Goal: Use online tool/utility: Utilize a website feature to perform a specific function

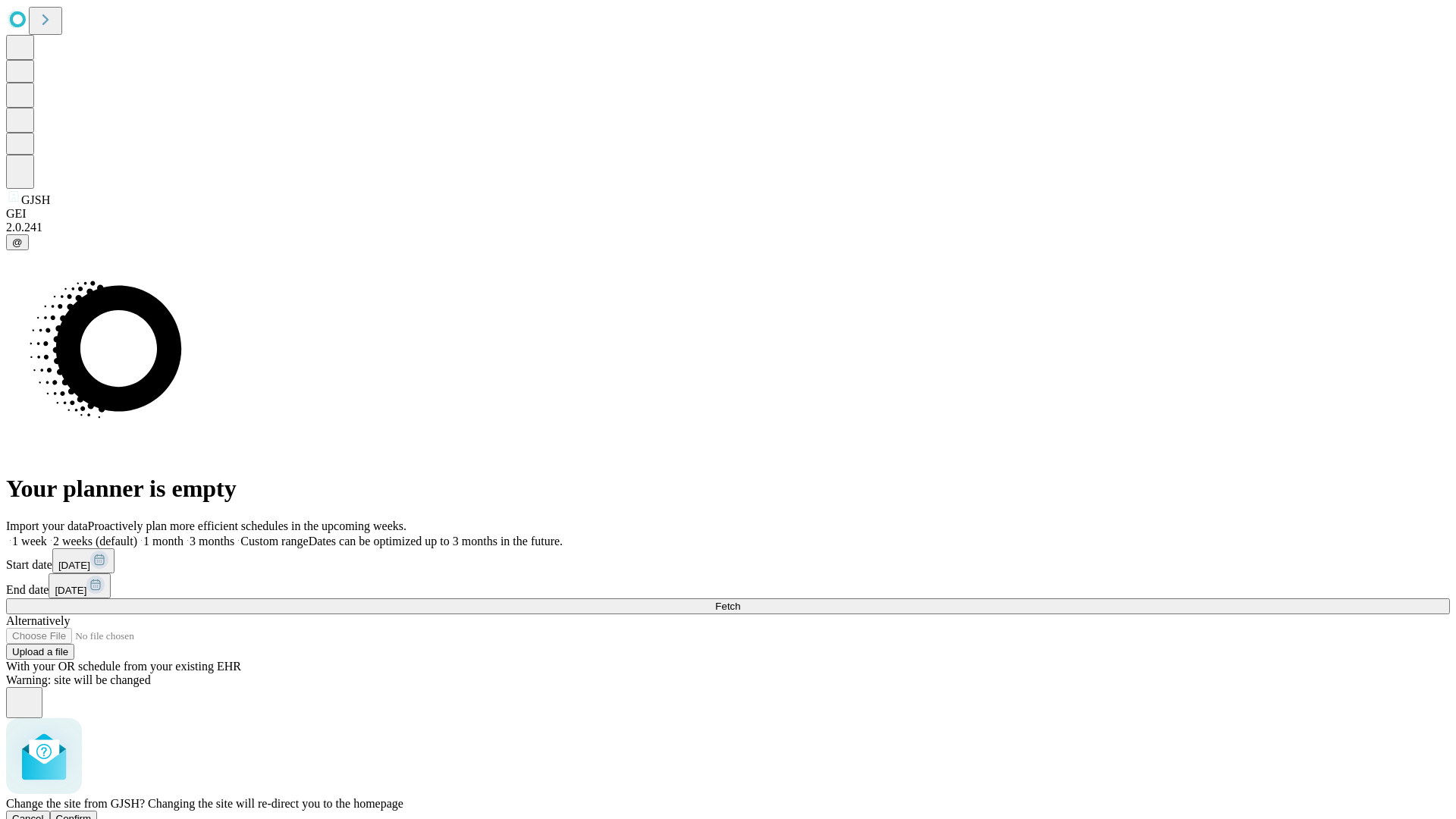
click at [92, 813] on span "Confirm" at bounding box center [74, 818] width 36 height 12
click at [184, 534] on label "1 month" at bounding box center [159, 541] width 46 height 13
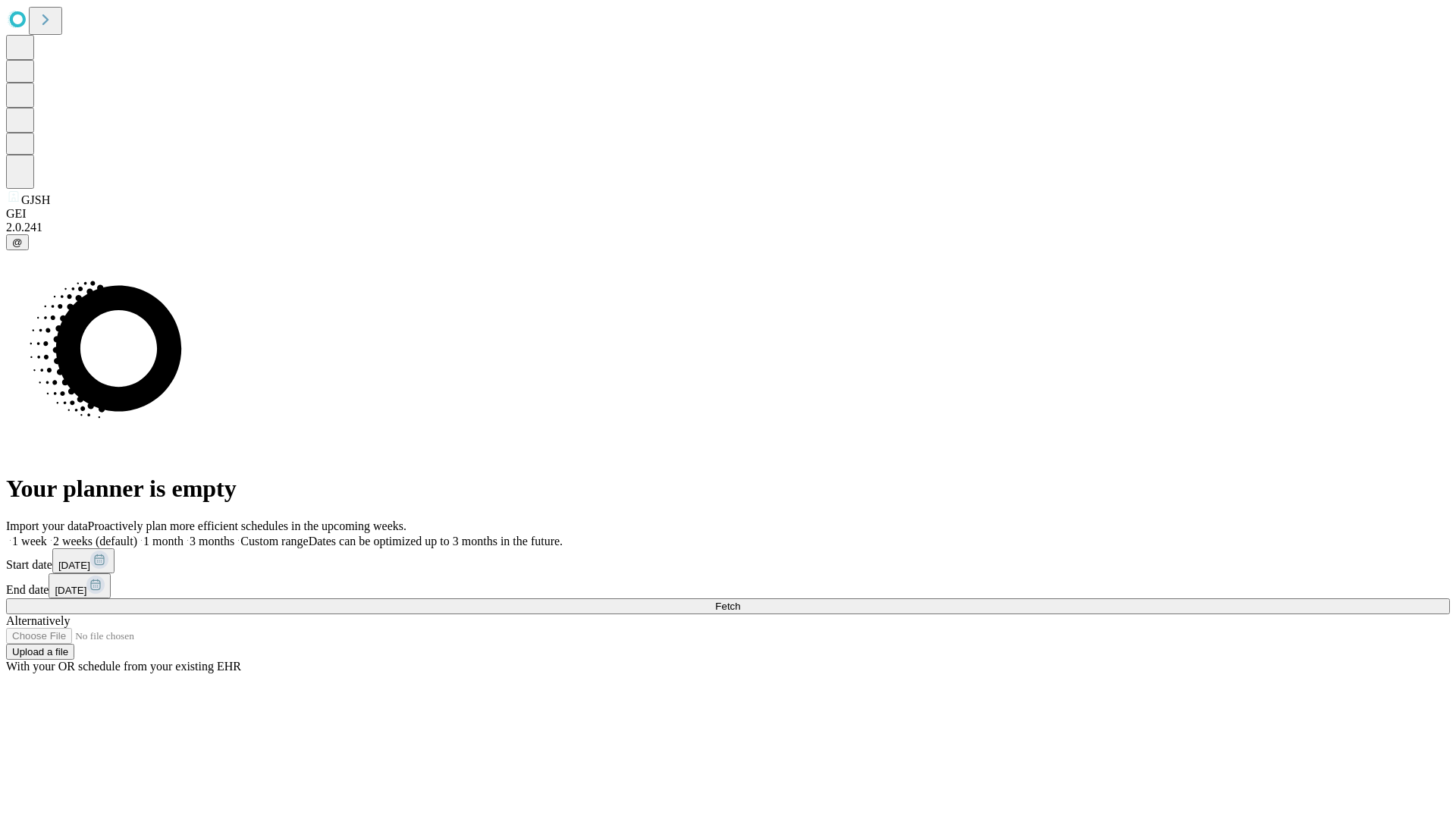
click at [740, 600] on span "Fetch" at bounding box center [728, 605] width 25 height 12
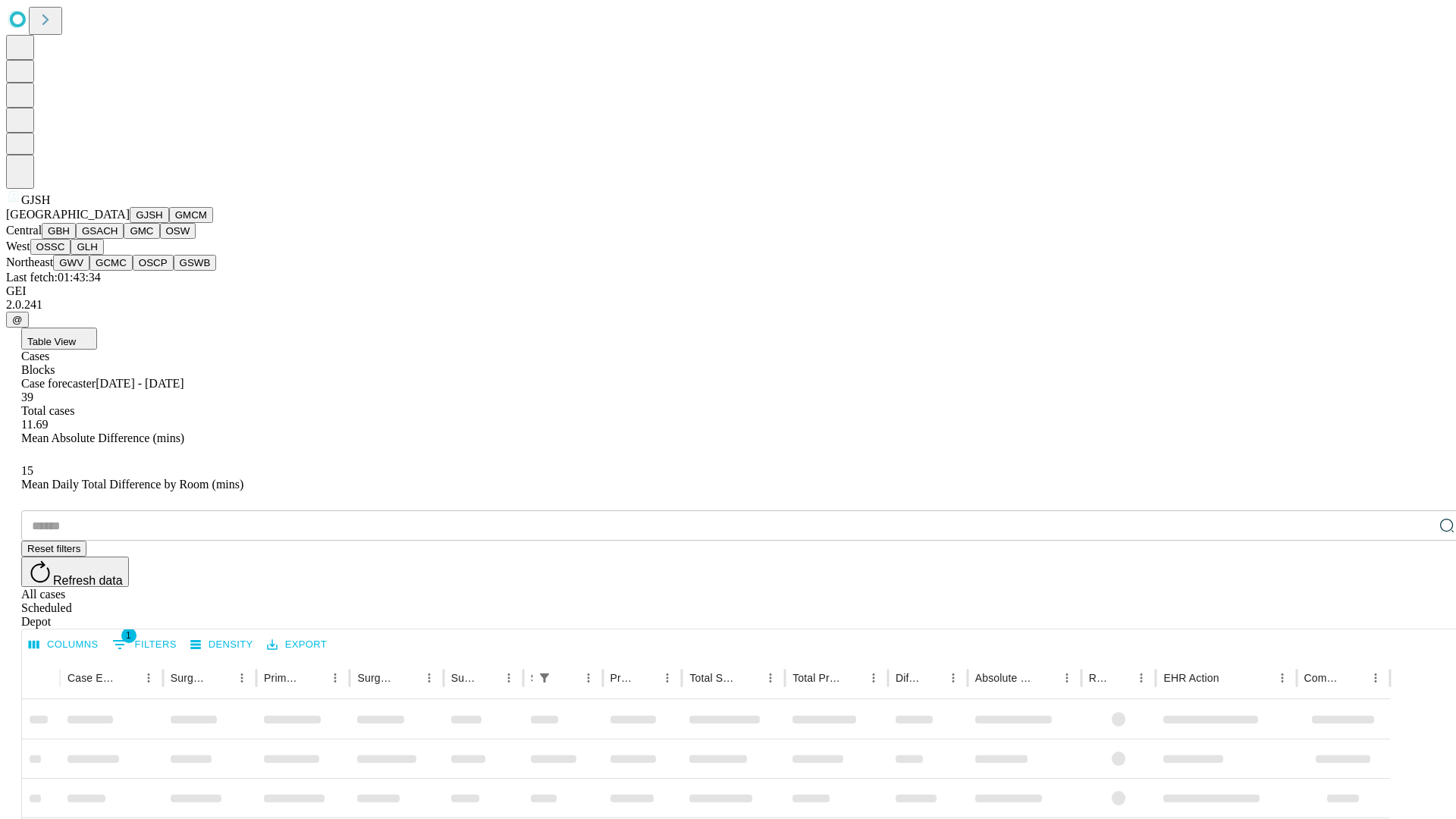
click at [169, 223] on button "GMCM" at bounding box center [191, 215] width 44 height 16
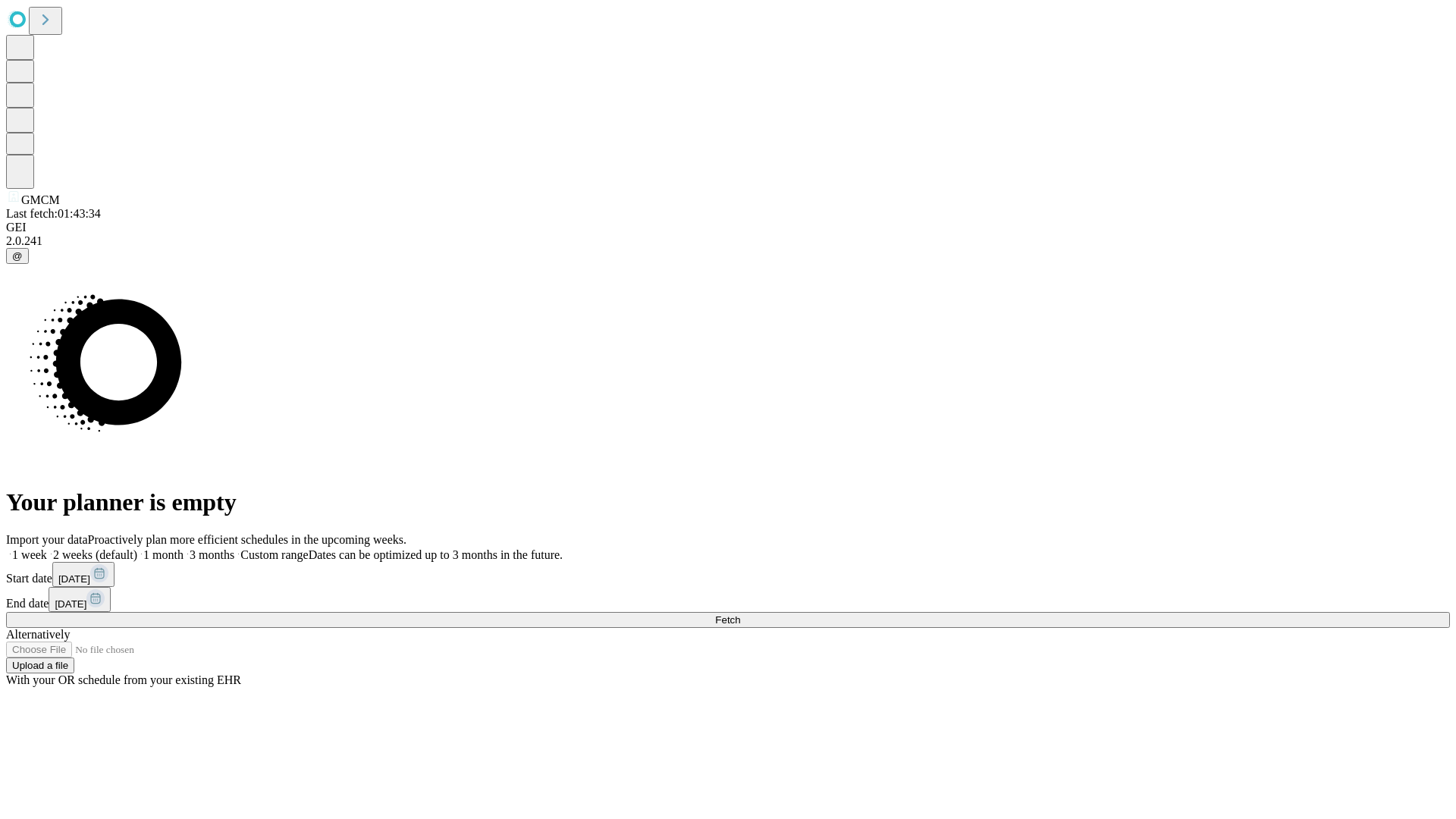
click at [184, 548] on label "1 month" at bounding box center [159, 554] width 46 height 13
click at [740, 614] on span "Fetch" at bounding box center [728, 620] width 25 height 12
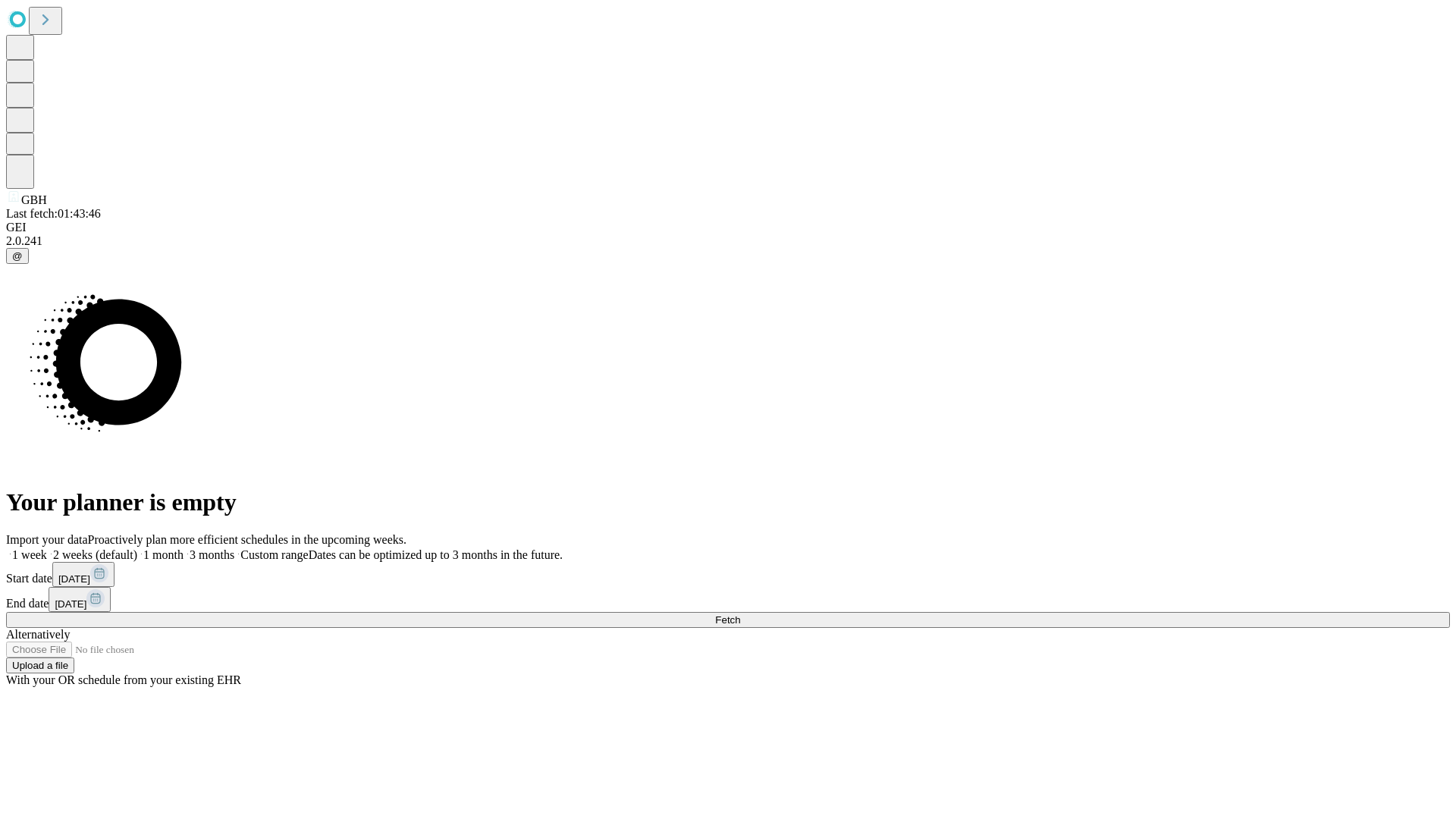
click at [184, 548] on label "1 month" at bounding box center [159, 554] width 46 height 13
click at [740, 614] on span "Fetch" at bounding box center [728, 620] width 25 height 12
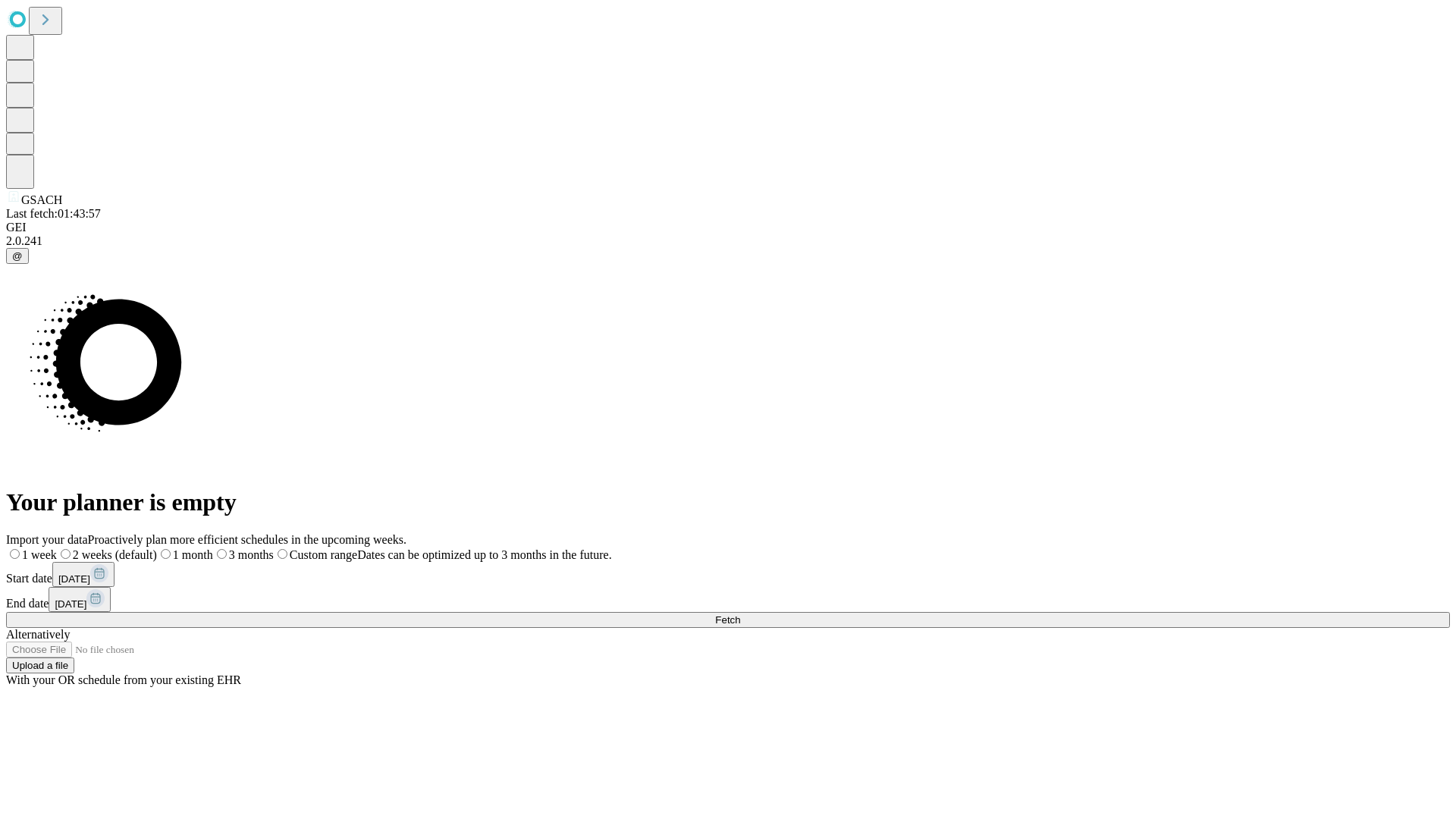
click at [213, 548] on label "1 month" at bounding box center [185, 554] width 56 height 13
click at [740, 614] on span "Fetch" at bounding box center [728, 620] width 25 height 12
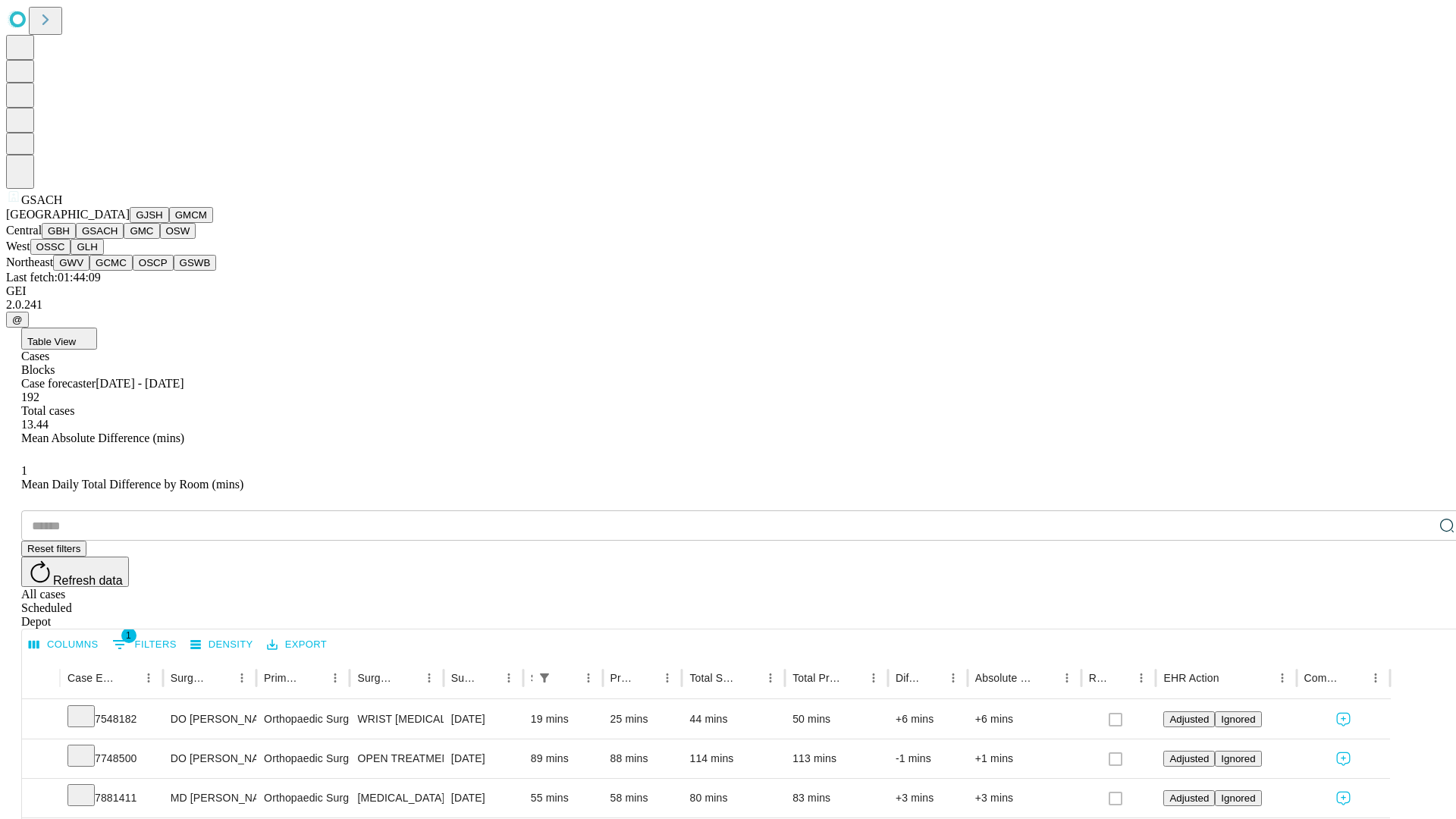
click at [123, 239] on button "GMC" at bounding box center [141, 231] width 36 height 16
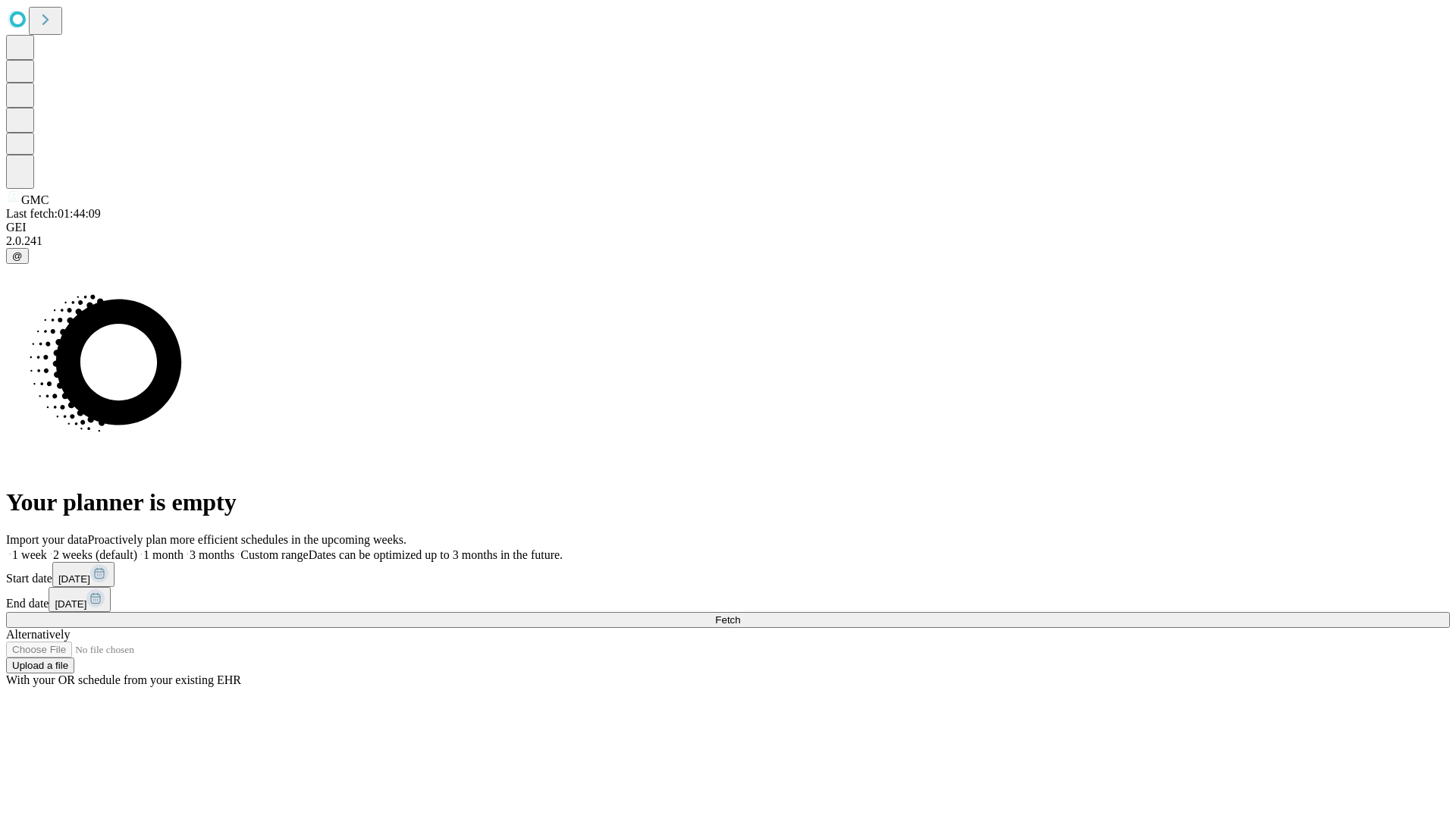
click at [184, 548] on label "1 month" at bounding box center [159, 554] width 46 height 13
click at [740, 614] on span "Fetch" at bounding box center [728, 620] width 25 height 12
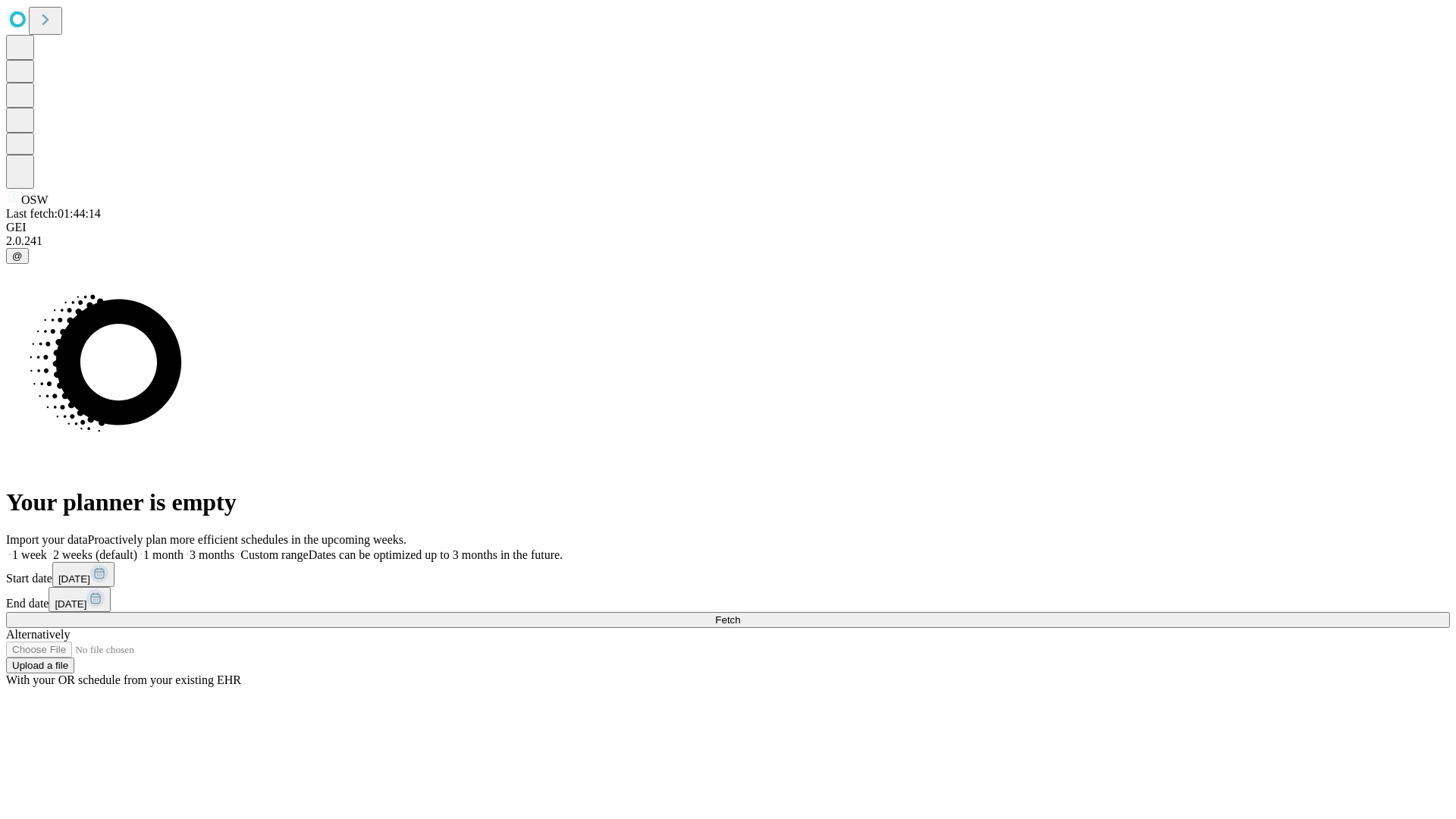
click at [184, 548] on label "1 month" at bounding box center [159, 554] width 46 height 13
click at [740, 614] on span "Fetch" at bounding box center [728, 620] width 25 height 12
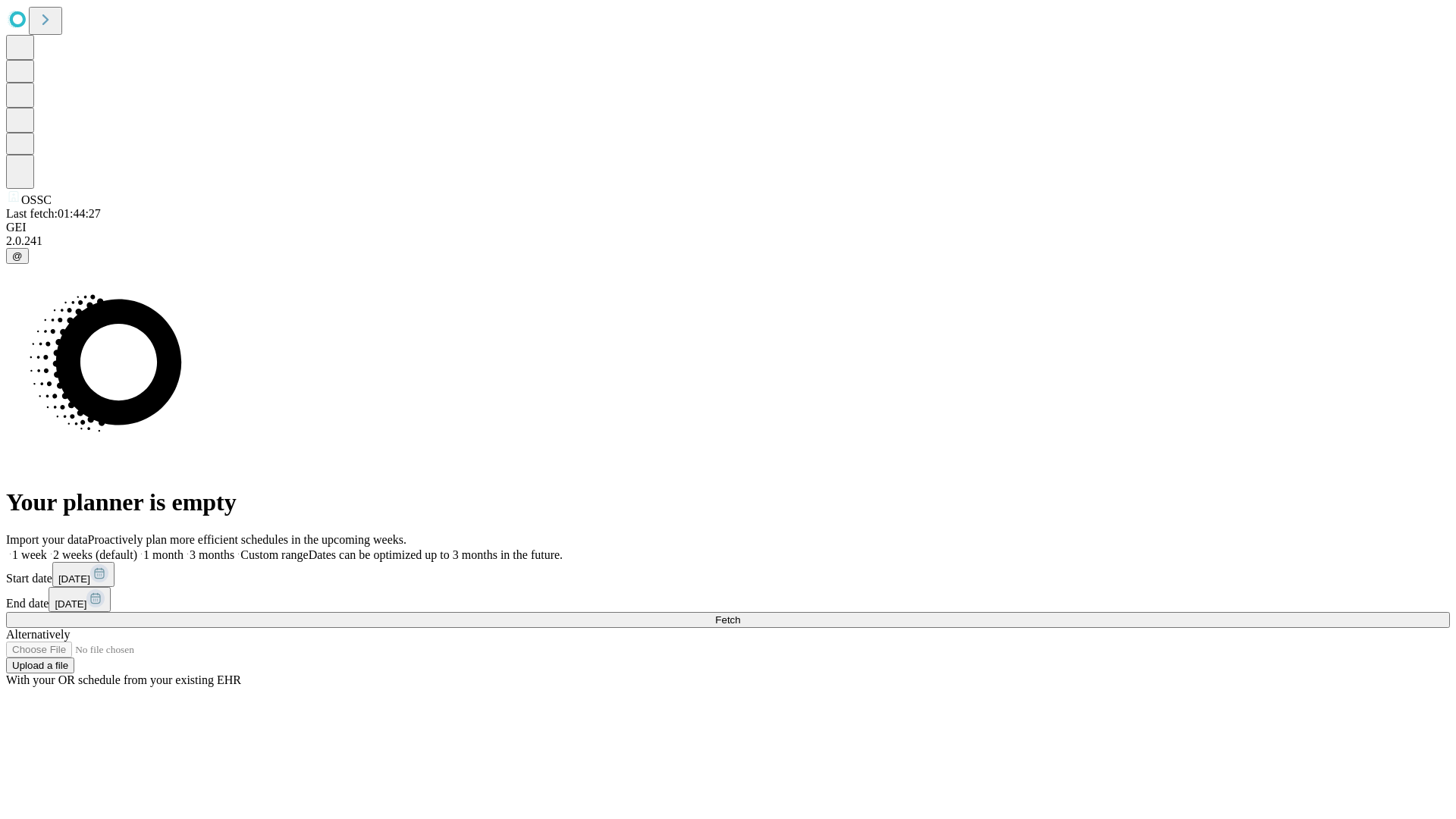
click at [184, 548] on label "1 month" at bounding box center [159, 554] width 46 height 13
click at [740, 614] on span "Fetch" at bounding box center [728, 620] width 25 height 12
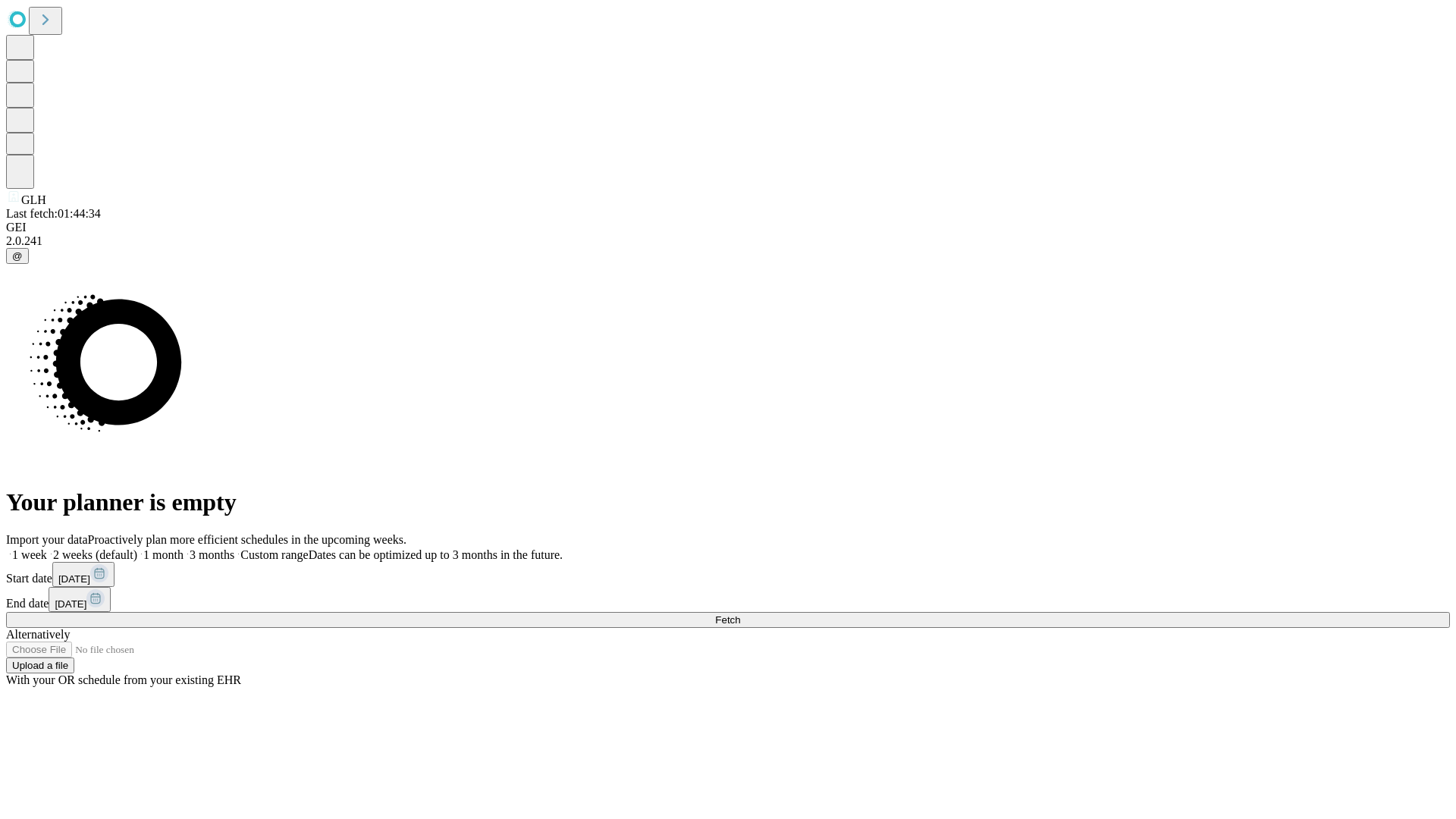
click at [184, 548] on label "1 month" at bounding box center [159, 554] width 46 height 13
click at [740, 614] on span "Fetch" at bounding box center [728, 620] width 25 height 12
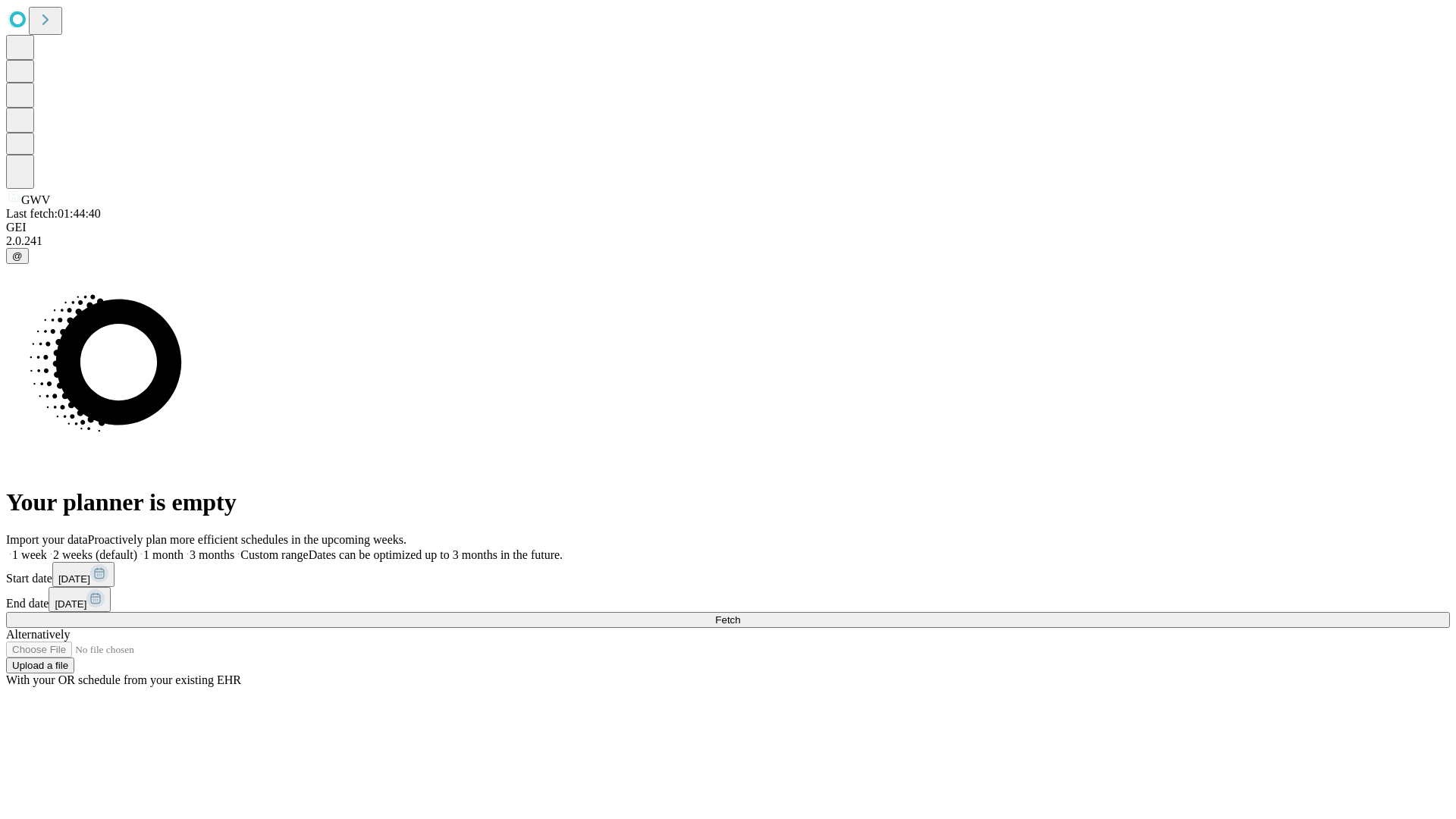
click at [184, 548] on label "1 month" at bounding box center [159, 554] width 46 height 13
click at [740, 614] on span "Fetch" at bounding box center [728, 620] width 25 height 12
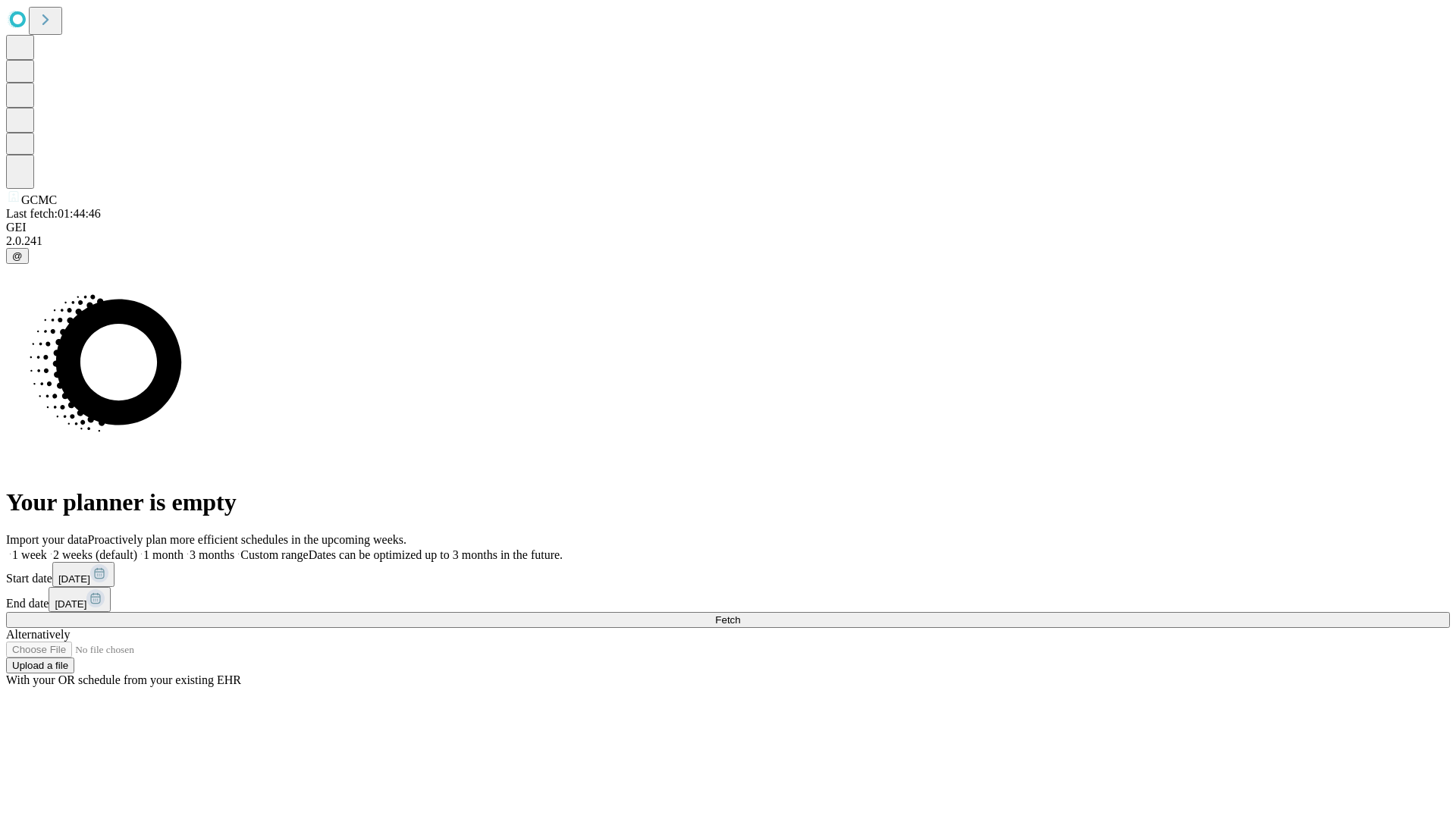
click at [184, 548] on label "1 month" at bounding box center [159, 554] width 46 height 13
click at [740, 614] on span "Fetch" at bounding box center [728, 620] width 25 height 12
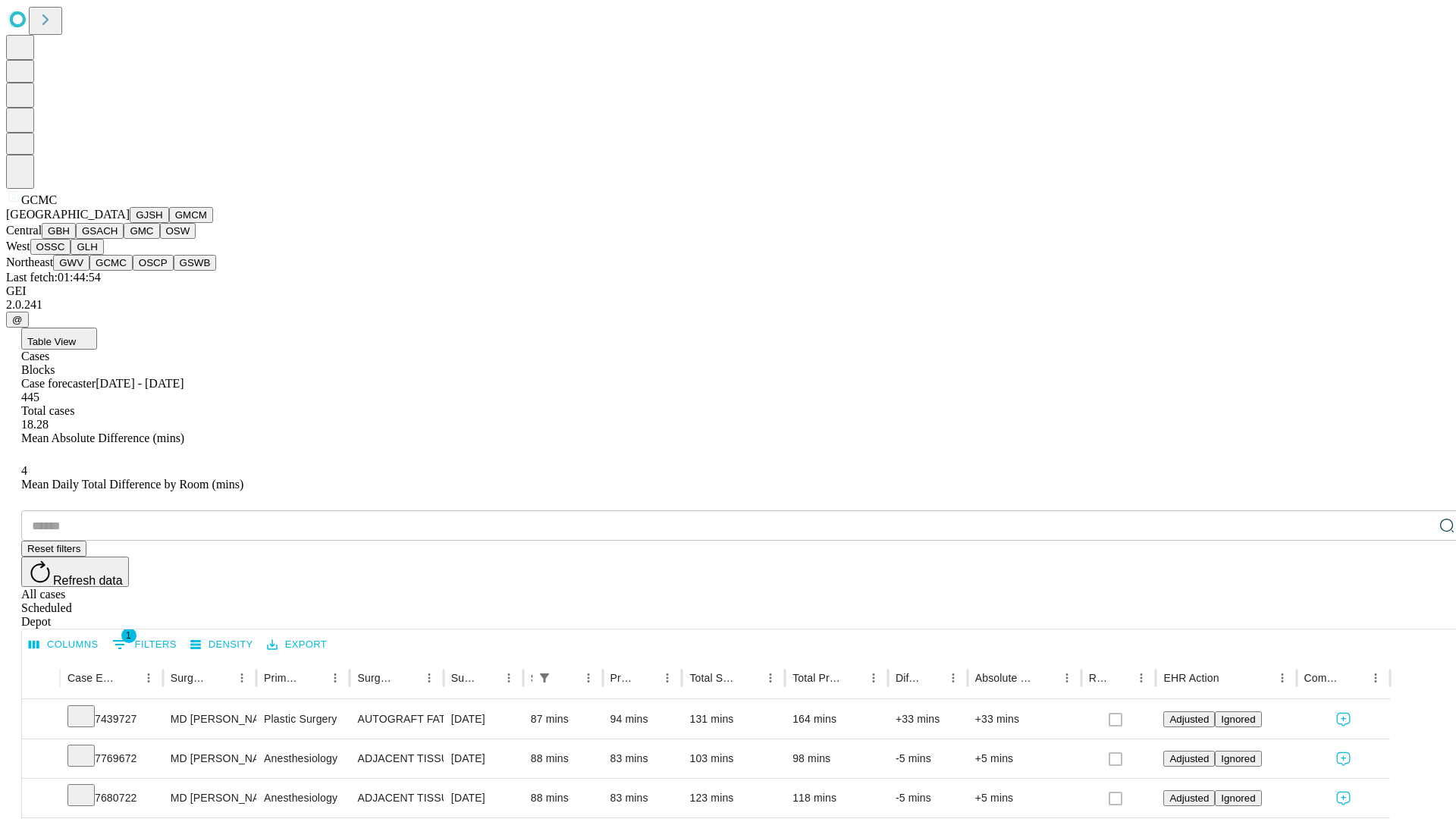
click at [132, 270] on button "OSCP" at bounding box center [152, 263] width 41 height 16
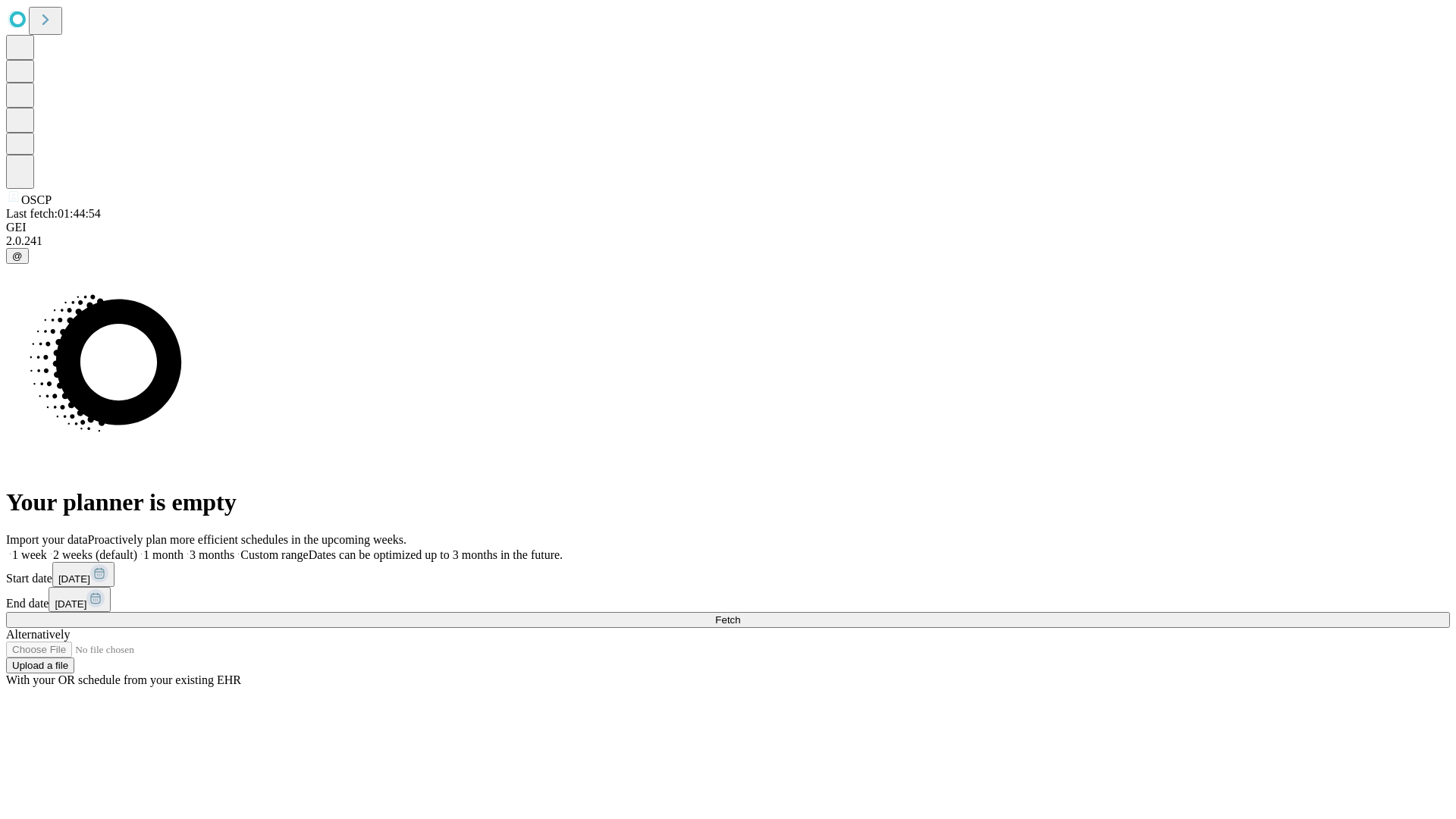
click at [740, 614] on span "Fetch" at bounding box center [728, 620] width 25 height 12
